Goal: Transaction & Acquisition: Download file/media

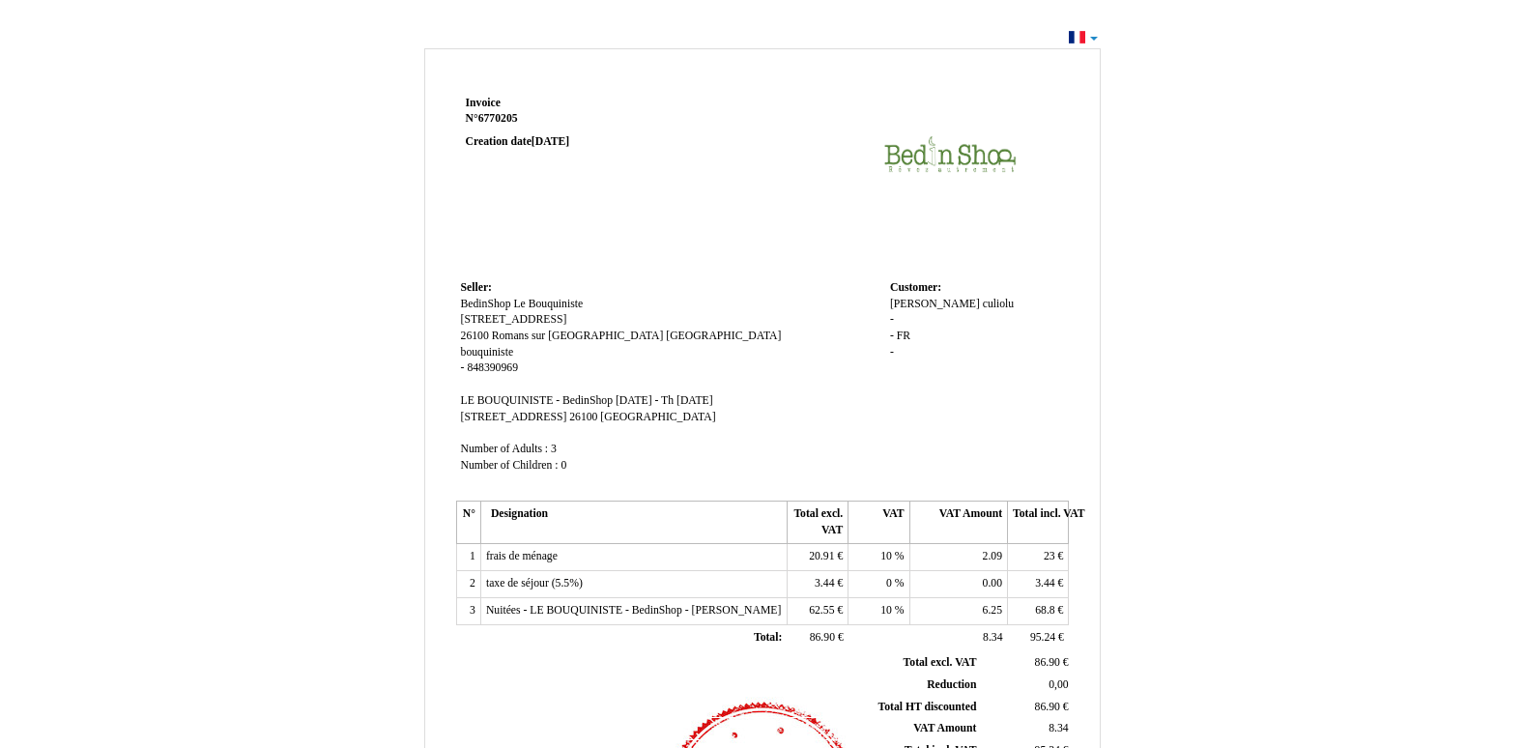
drag, startPoint x: 546, startPoint y: 212, endPoint x: 524, endPoint y: 207, distance: 22.7
click at [524, 207] on td "Invoice Invoice N° 6770205 6770205 Creation date 17 September 2025" at bounding box center [578, 183] width 245 height 185
click at [492, 205] on td "Invoice Invoice N° 6770205 6770205 Creation date 17 September 2025" at bounding box center [578, 183] width 245 height 185
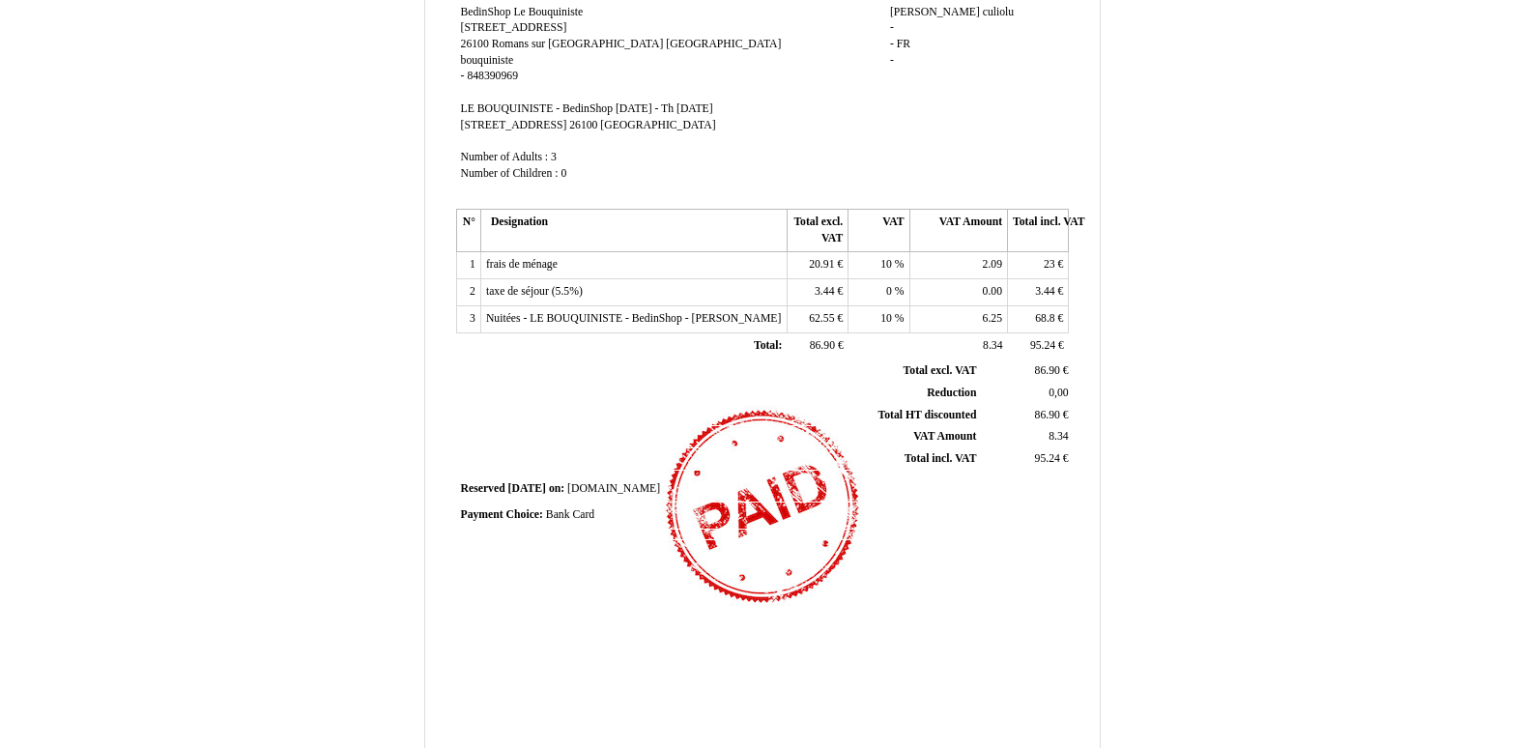
scroll to position [388, 0]
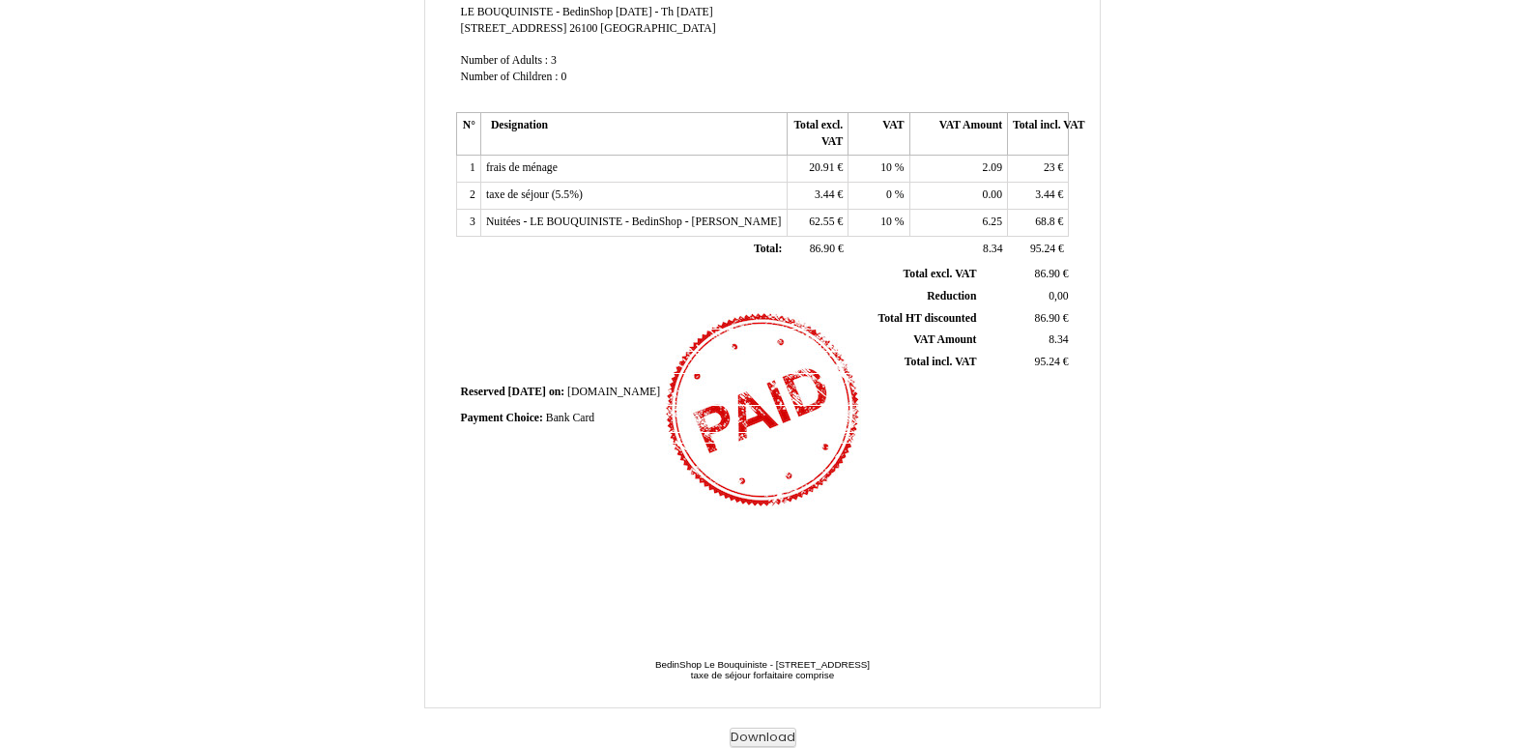
drag, startPoint x: 1100, startPoint y: 708, endPoint x: 1069, endPoint y: 707, distance: 31.9
click at [1069, 707] on div "Invoice Invoice N° 6770205 6770205 Creation date [DATE] Seller: Seller: BedinSh…" at bounding box center [762, 201] width 1130 height 1092
click at [1098, 701] on section "BedinShop Le Bouquiniste - [STREET_ADDRESS] - BedinShop Le Bouquiniste - [STREE…" at bounding box center [762, 675] width 674 height 63
click at [752, 736] on button "Download" at bounding box center [762, 738] width 67 height 20
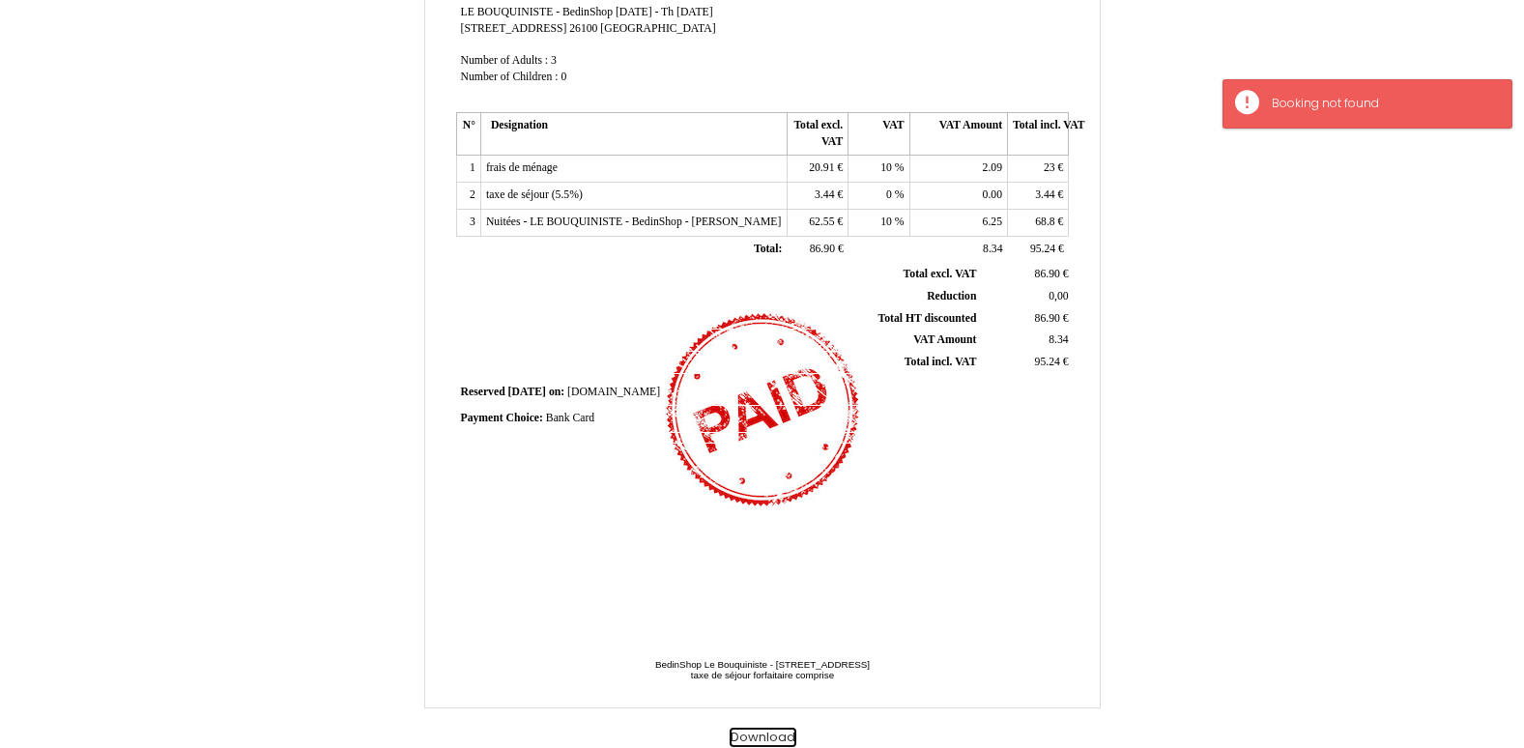
click at [752, 736] on button "Download" at bounding box center [762, 738] width 67 height 20
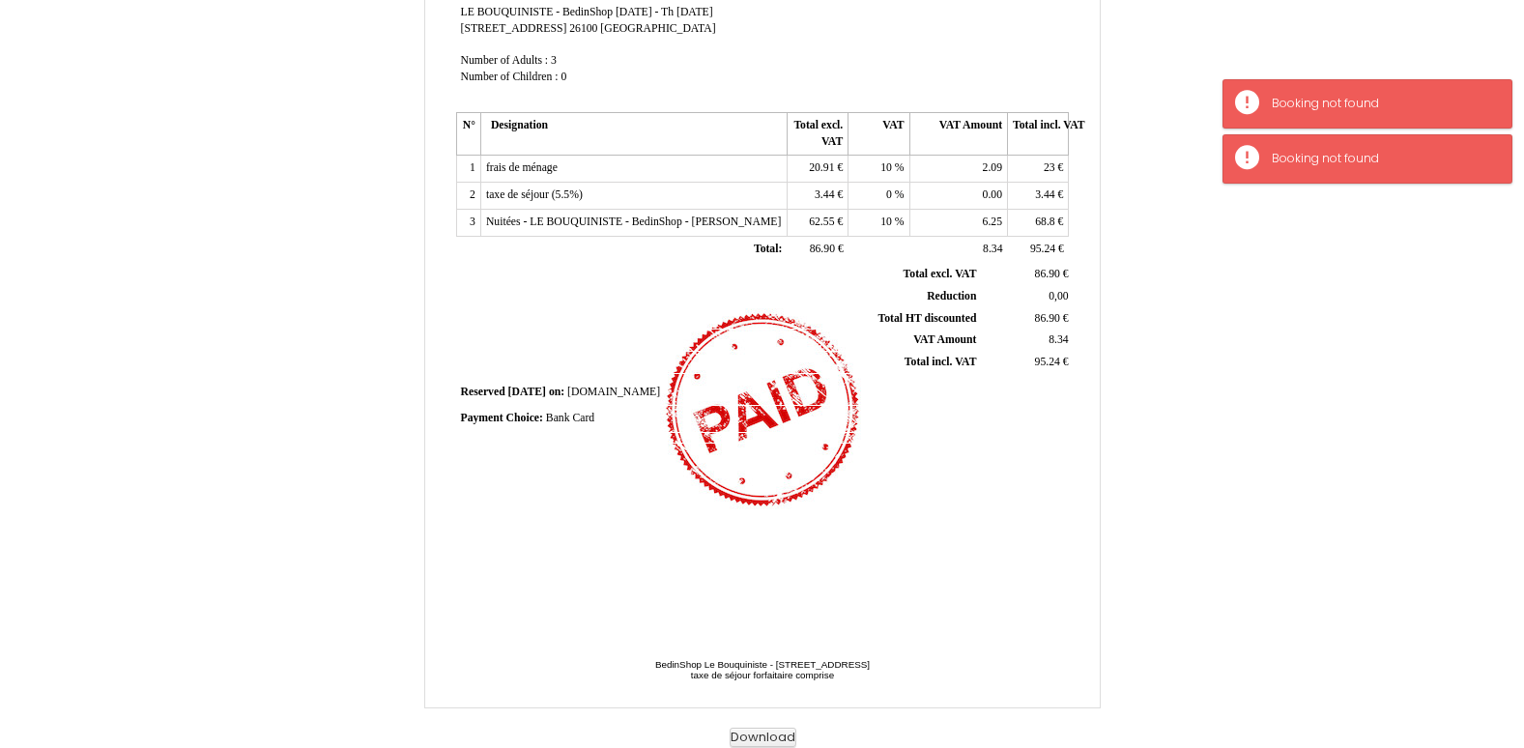
click at [743, 188] on td "taxe de séjour (5.5%) taxe de séjour (5.5%)" at bounding box center [633, 196] width 306 height 27
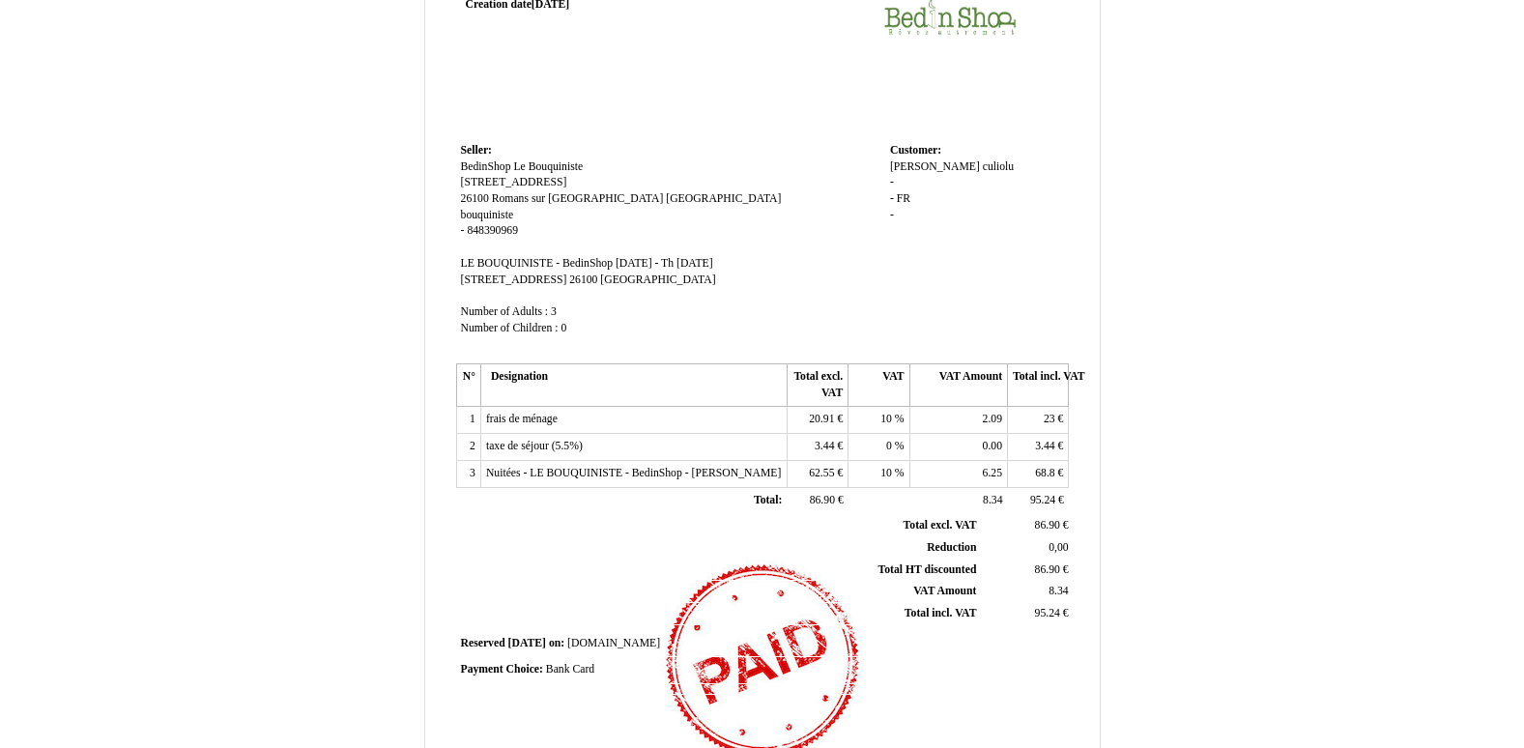
scroll to position [0, 0]
